Goal: Check status: Check status

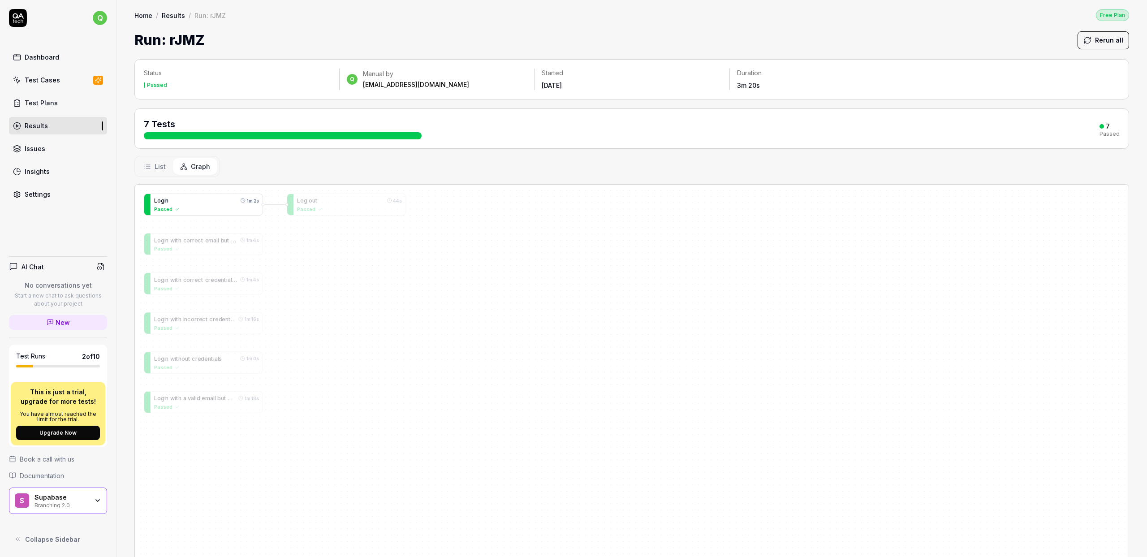
click at [199, 212] on div "L o g i n 1m 2s Passed" at bounding box center [207, 205] width 112 height 22
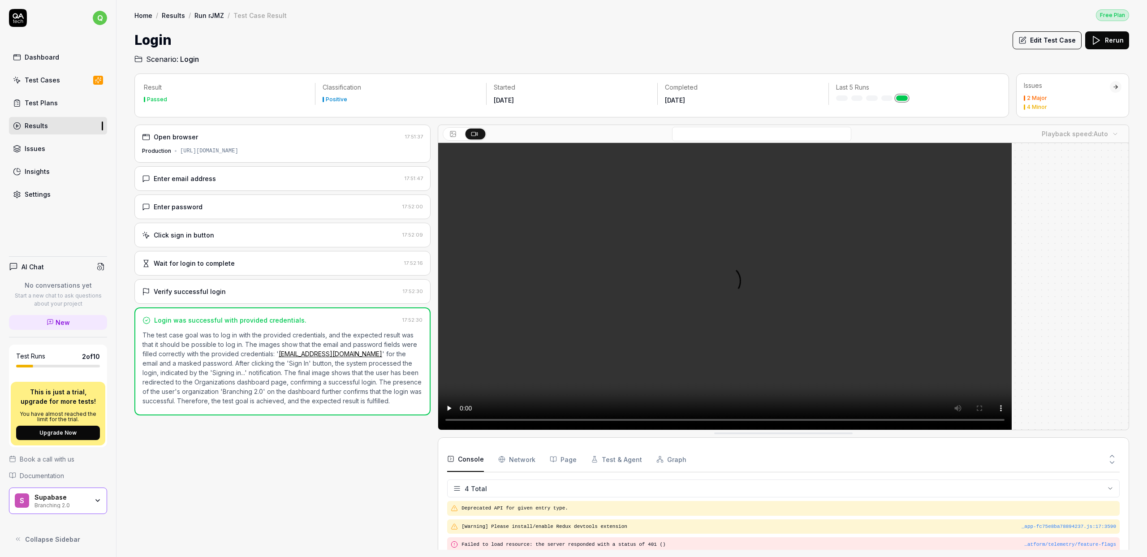
scroll to position [7, 0]
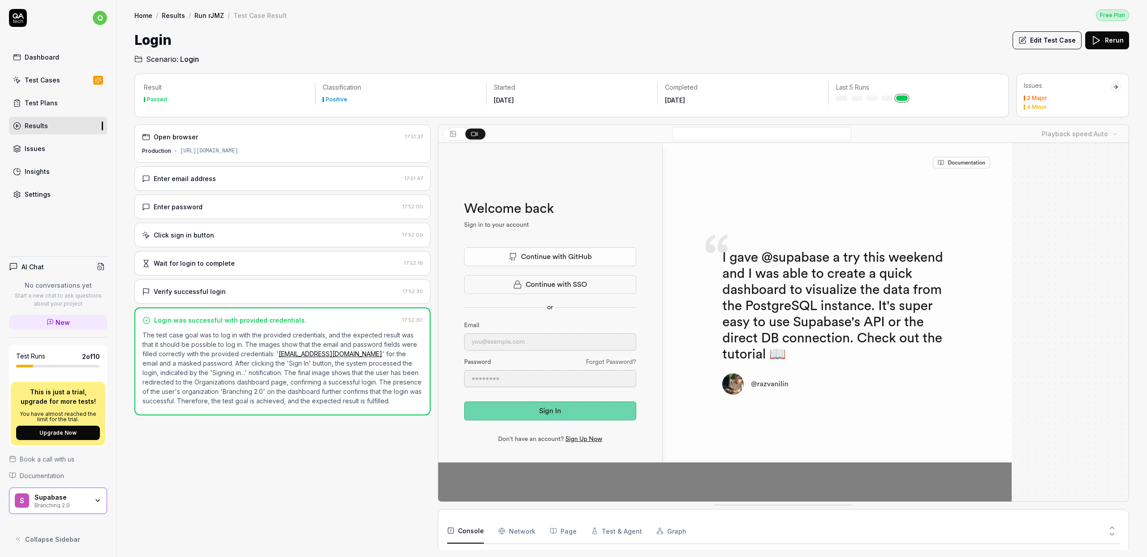
click at [238, 151] on div "[URL][DOMAIN_NAME]" at bounding box center [209, 151] width 58 height 8
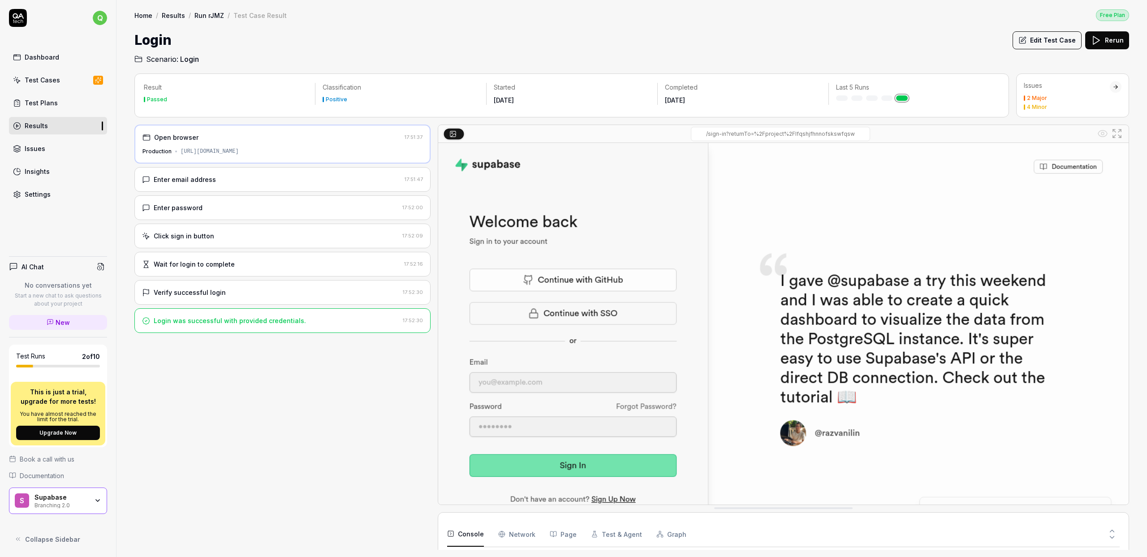
click at [262, 181] on div "Enter email address" at bounding box center [271, 179] width 259 height 9
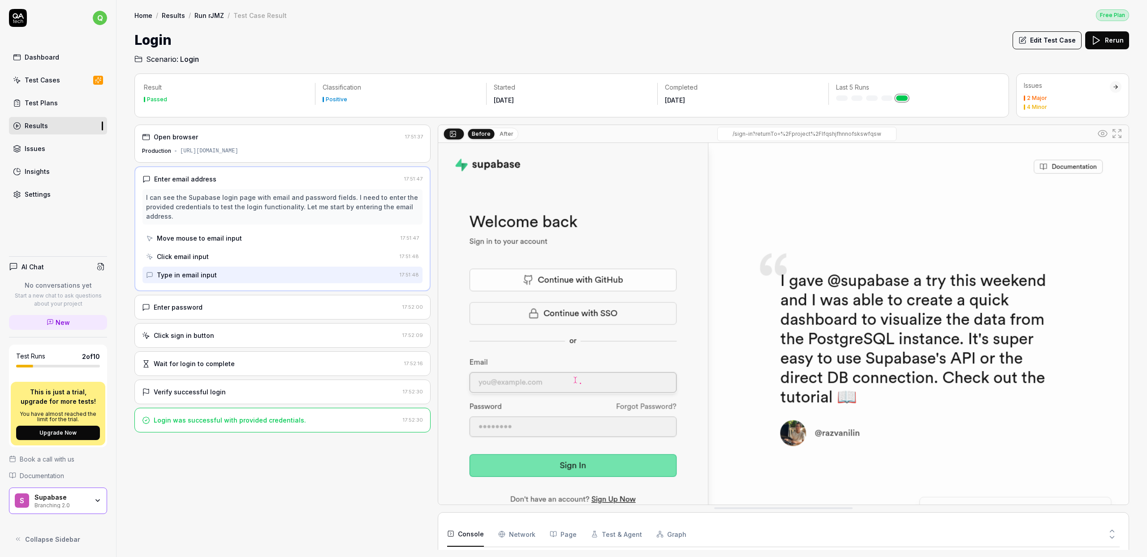
click at [237, 309] on div "Enter password" at bounding box center [270, 306] width 257 height 9
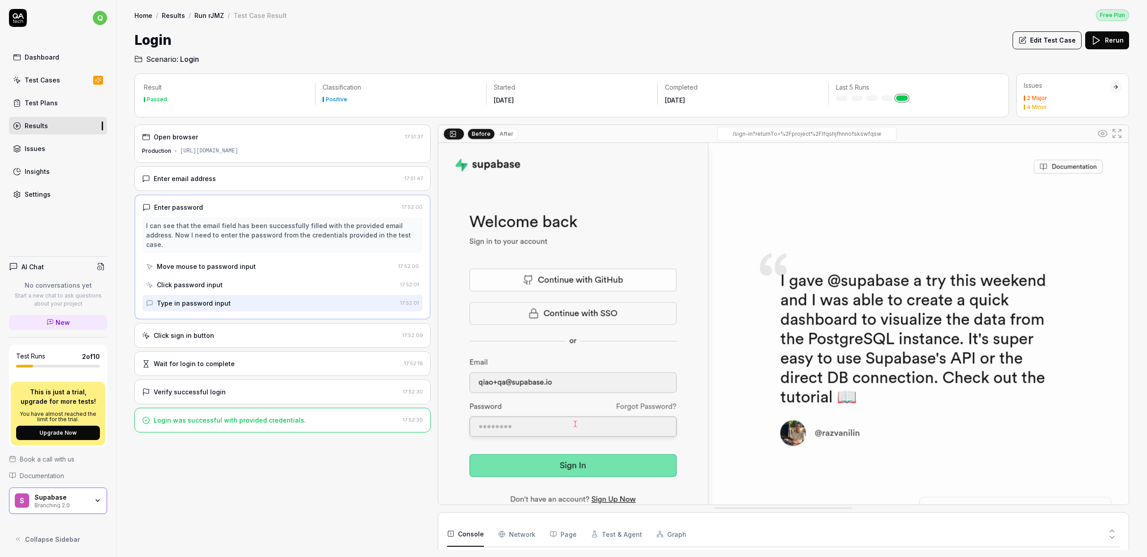
click at [238, 331] on div "Click sign in button" at bounding box center [270, 335] width 257 height 9
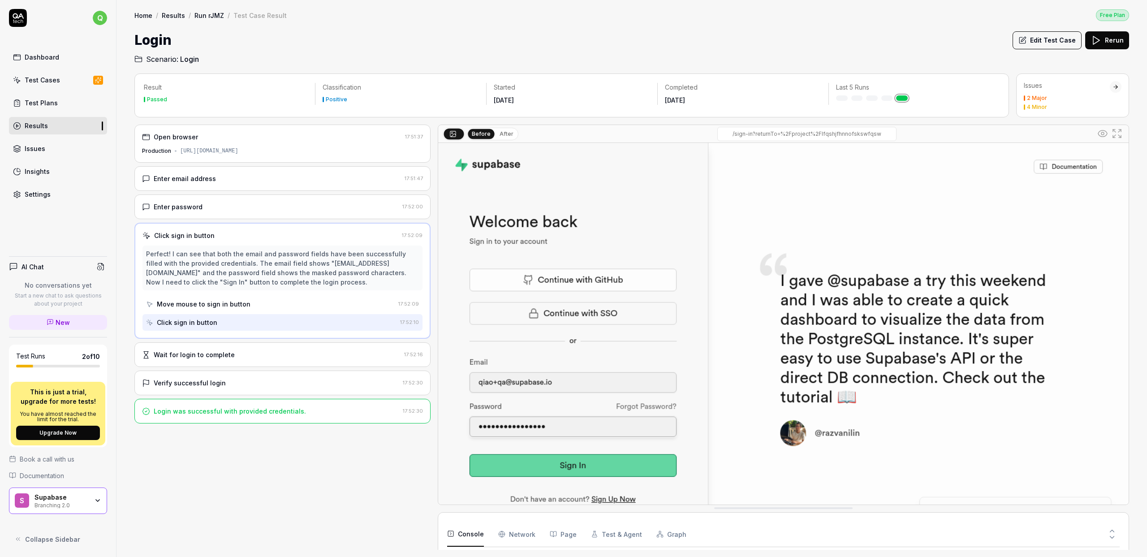
click at [231, 379] on div "Verify successful login" at bounding box center [270, 382] width 257 height 9
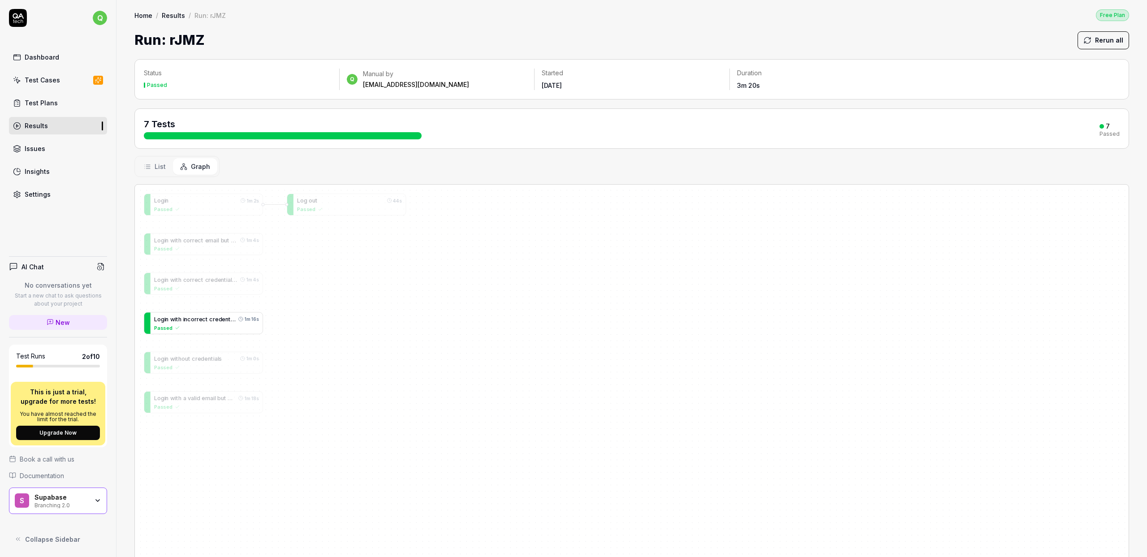
click at [205, 326] on div "Passed" at bounding box center [206, 328] width 105 height 8
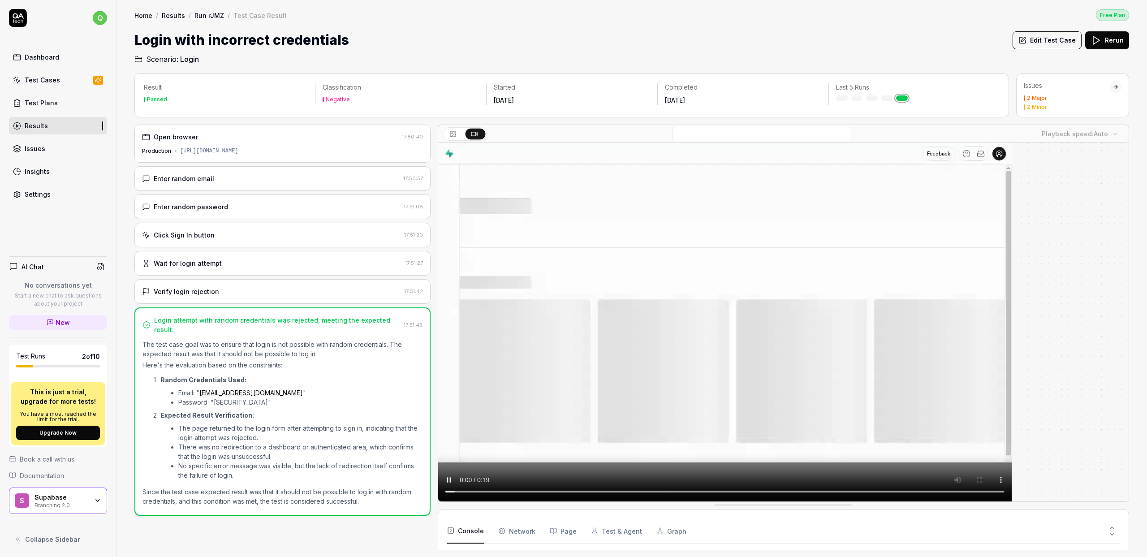
scroll to position [7, 0]
